Goal: Feedback & Contribution: Contribute content

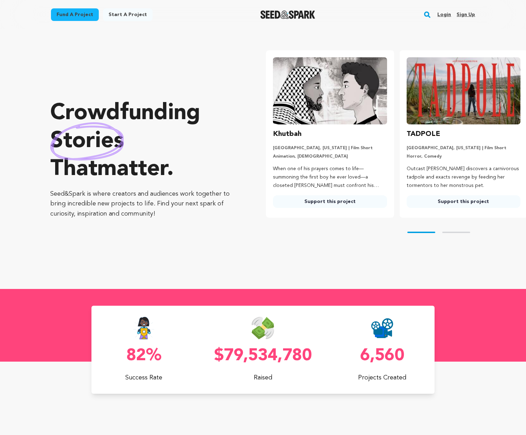
click at [443, 15] on link "Login" at bounding box center [445, 14] width 14 height 11
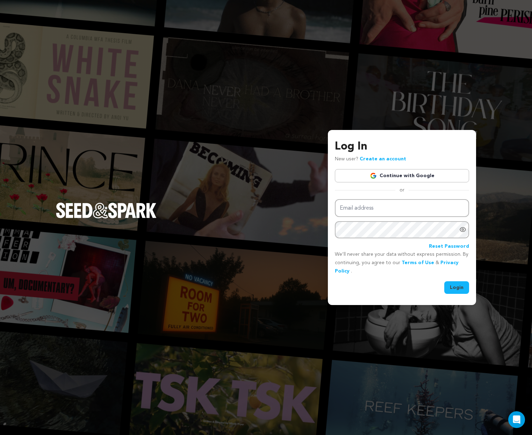
type input "kateehinshaw@gmail.com"
click at [453, 290] on button "Login" at bounding box center [456, 287] width 25 height 13
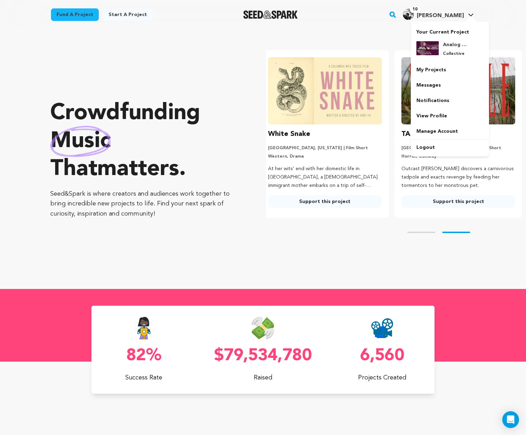
scroll to position [0, 139]
click at [446, 48] on h4 "Analog Cookbook & This Week in Experimental Film Fund" at bounding box center [455, 44] width 25 height 7
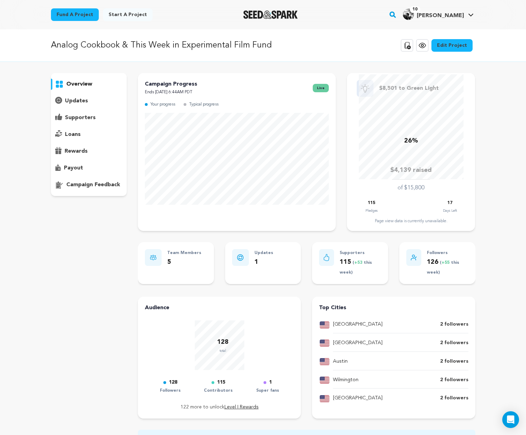
click at [81, 101] on p "updates" at bounding box center [76, 101] width 23 height 8
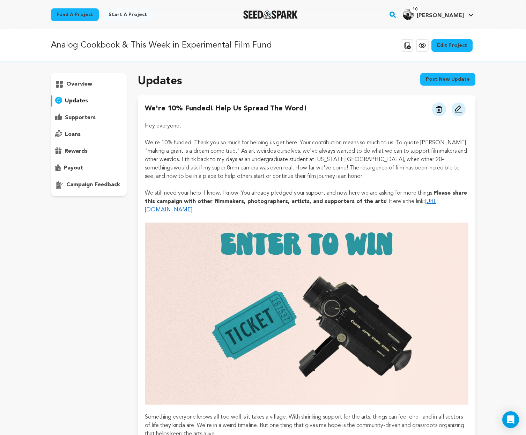
click at [441, 76] on button "Post new update" at bounding box center [448, 79] width 55 height 13
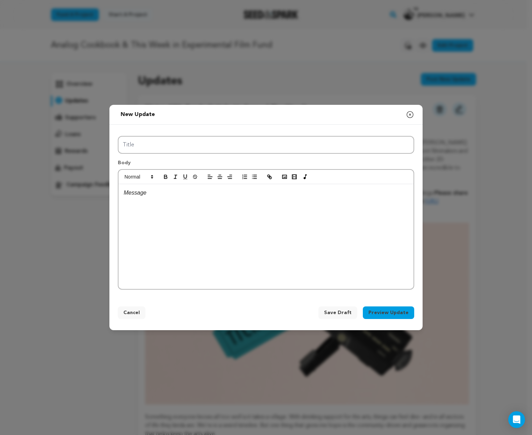
click at [181, 207] on div at bounding box center [265, 236] width 295 height 105
click at [303, 176] on icon "button" at bounding box center [305, 177] width 8 height 6
click at [305, 178] on icon "button" at bounding box center [305, 177] width 8 height 6
click at [267, 178] on icon "button" at bounding box center [269, 177] width 6 height 6
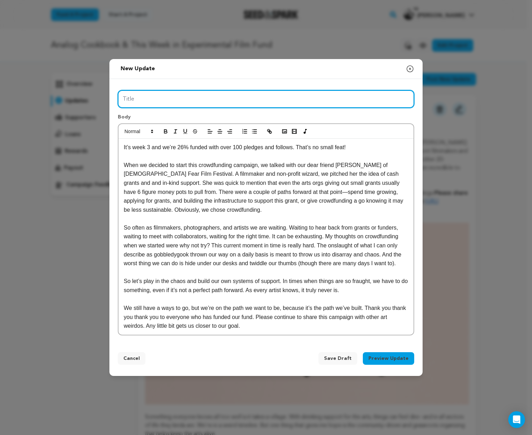
click at [191, 101] on input "Title" at bounding box center [266, 99] width 296 height 18
drag, startPoint x: 234, startPoint y: 100, endPoint x: 114, endPoint y: 98, distance: 119.8
click at [114, 98] on div "Title Hello Week 3 of building the 16mm Fund Body It’s week 3 and we’re 26% fun…" at bounding box center [265, 211] width 313 height 265
type input "Week 3 of Building the 16mm Fund"
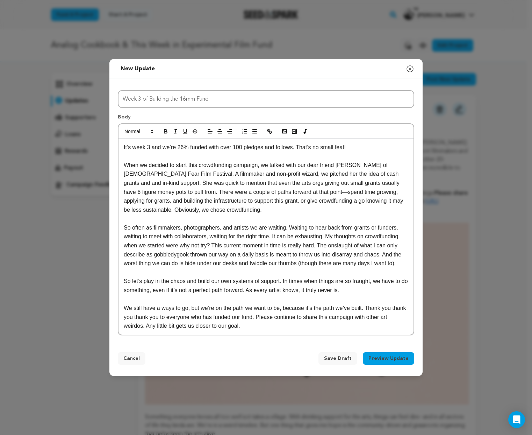
click at [162, 157] on p at bounding box center [266, 156] width 284 height 9
click at [264, 328] on p "We still have a ways to go, but we’re on the path we want to be, because it’s t…" at bounding box center [266, 317] width 284 height 27
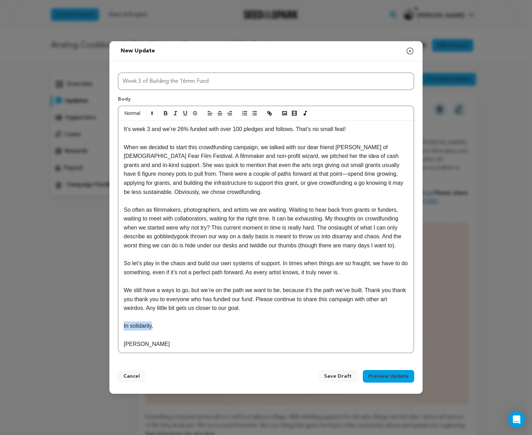
drag, startPoint x: 152, startPoint y: 326, endPoint x: 123, endPoint y: 326, distance: 29.7
click at [123, 326] on div "It’s week 3 and we’re 26% funded with over 100 pledges and follows. That’s no s…" at bounding box center [265, 237] width 295 height 232
click at [145, 343] on p "[PERSON_NAME]" at bounding box center [266, 344] width 284 height 9
click at [387, 376] on button "Preview Update" at bounding box center [388, 376] width 51 height 13
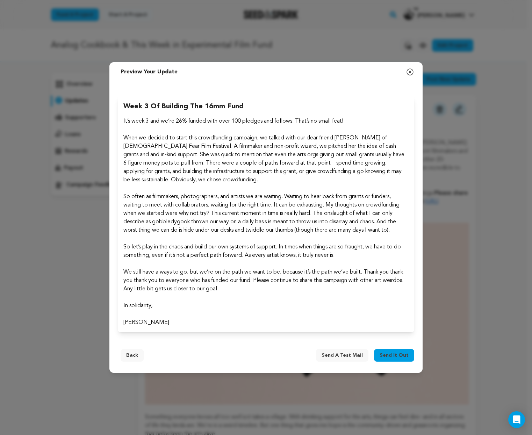
drag, startPoint x: 131, startPoint y: 353, endPoint x: 132, endPoint y: 348, distance: 5.0
click at [131, 353] on button "Back" at bounding box center [132, 355] width 23 height 13
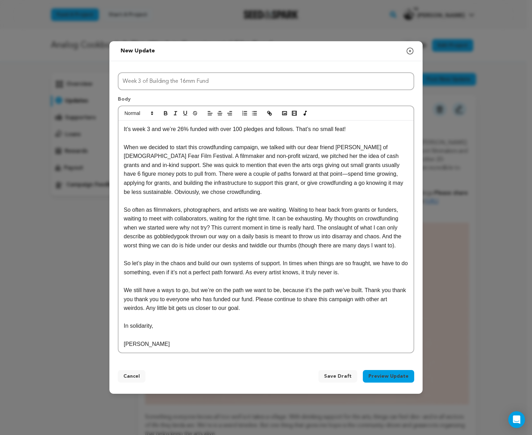
click at [198, 181] on p "When we decided to start this crowdfunding campaign, we talked with our dear fr…" at bounding box center [266, 170] width 284 height 54
click at [215, 213] on p "So often as filmmakers, photographers, and artists we are waiting. Waiting to h…" at bounding box center [266, 227] width 284 height 45
click at [237, 248] on p "So often as filmmakers, photographers, and artists we are waiting. Waiting to h…" at bounding box center [266, 227] width 284 height 45
click at [256, 311] on p "We still have a ways to go, but we’re on the path we want to be, because it’s t…" at bounding box center [266, 299] width 284 height 27
click at [392, 376] on button "Preview Update" at bounding box center [388, 376] width 51 height 13
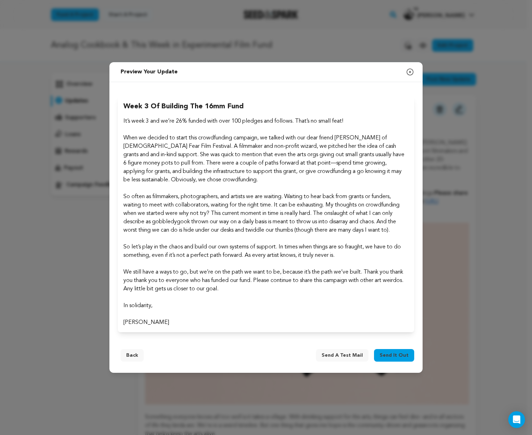
click at [396, 357] on span "Send it out" at bounding box center [393, 355] width 29 height 7
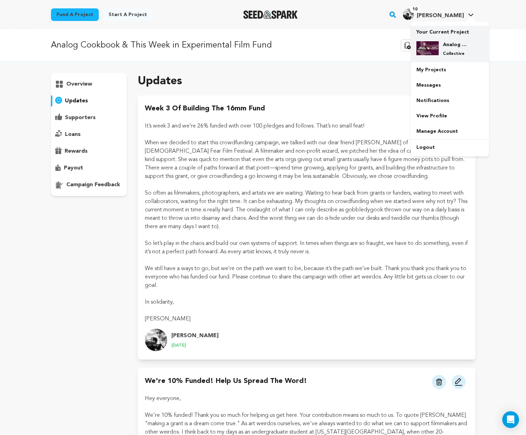
click at [443, 45] on div "Analog Cookbook & This Week in Experimental Film Fund Collective" at bounding box center [456, 48] width 34 height 15
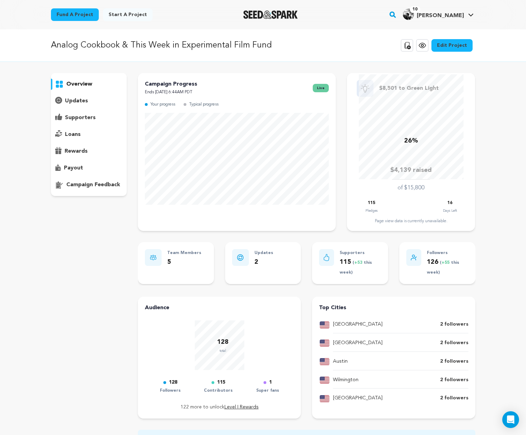
click at [79, 102] on p "updates" at bounding box center [76, 101] width 23 height 8
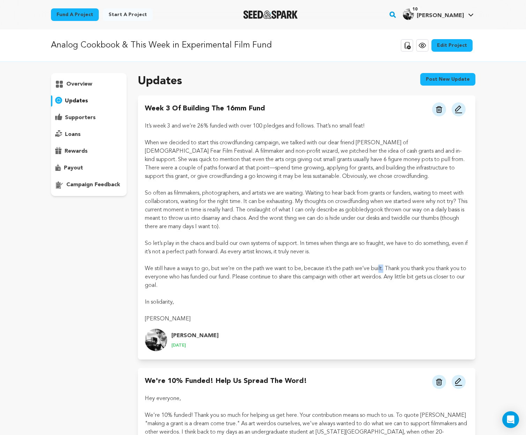
drag, startPoint x: 146, startPoint y: 267, endPoint x: 382, endPoint y: 270, distance: 236.8
click at [382, 270] on p "We still have a ways to go, but we’re on the path we want to be, because it’s t…" at bounding box center [306, 276] width 323 height 25
drag, startPoint x: 389, startPoint y: 268, endPoint x: 142, endPoint y: 272, distance: 247.0
click at [142, 272] on div "Week 3 of Building the 16mm Fund View more option View more option" at bounding box center [306, 227] width 337 height 264
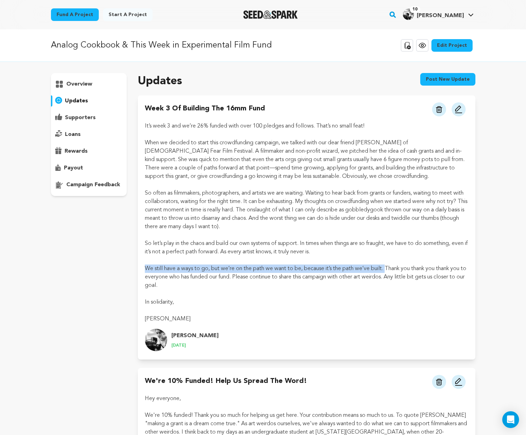
copy p "We still have a ways to go, but we’re on the path we want to be, because it’s t…"
click at [459, 110] on img at bounding box center [459, 109] width 8 height 8
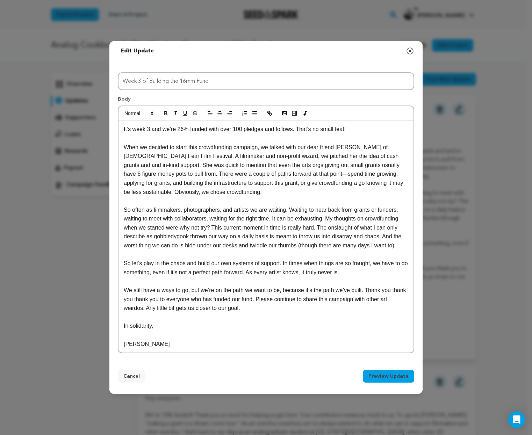
click at [208, 335] on p at bounding box center [266, 334] width 284 height 9
click at [187, 344] on p "[PERSON_NAME]" at bounding box center [266, 344] width 284 height 9
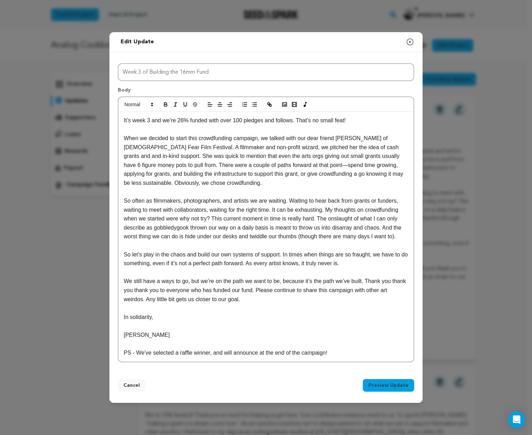
click at [391, 388] on button "Preview Update" at bounding box center [388, 385] width 51 height 13
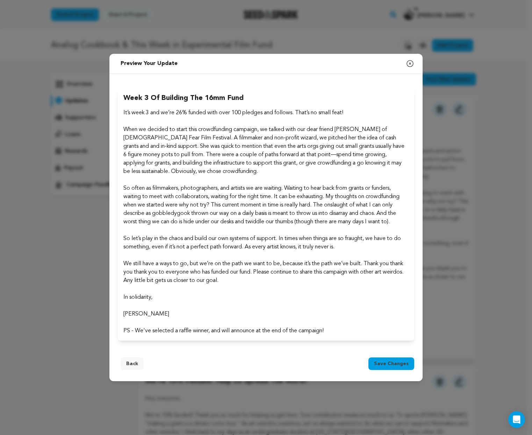
click at [393, 361] on span "Save changes" at bounding box center [391, 363] width 35 height 7
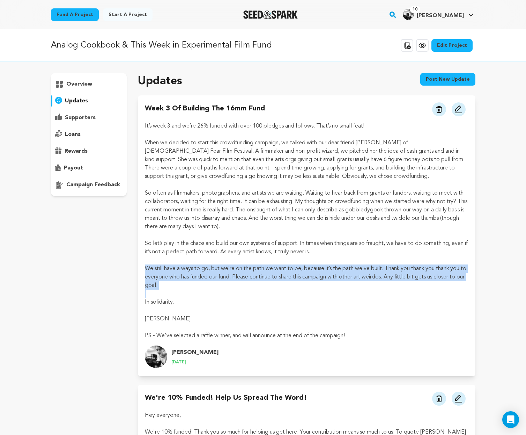
drag, startPoint x: 145, startPoint y: 267, endPoint x: 193, endPoint y: 290, distance: 53.3
click at [193, 290] on div "Week 3 of Building the 16mm Fund View more option View more option" at bounding box center [306, 235] width 337 height 281
copy p "We still have a ways to go, but we’re on the path we want to be, because it’s t…"
click at [427, 46] on icon at bounding box center [422, 45] width 8 height 8
